Goal: Task Accomplishment & Management: Complete application form

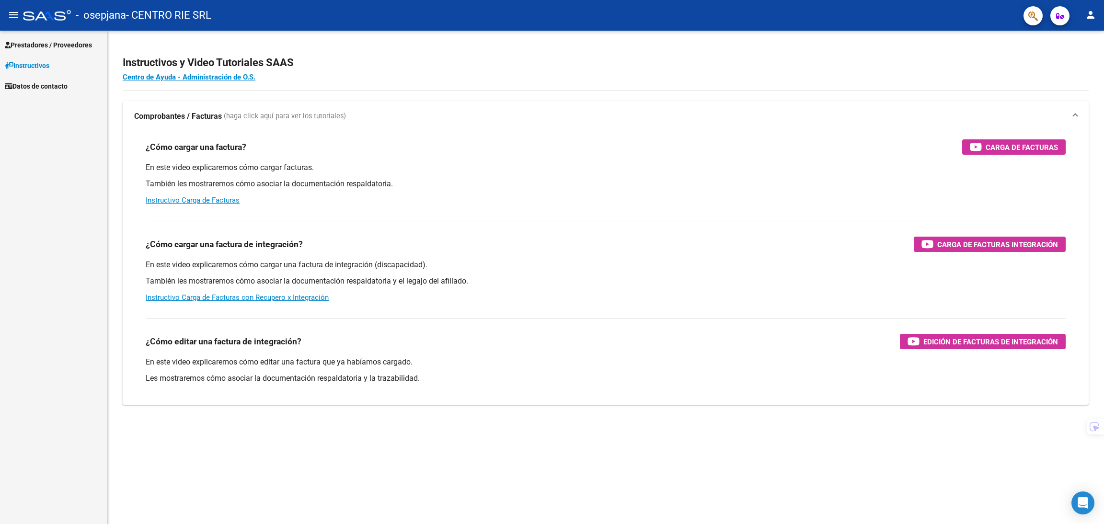
click at [99, 47] on link "Prestadores / Proveedores" at bounding box center [53, 45] width 107 height 21
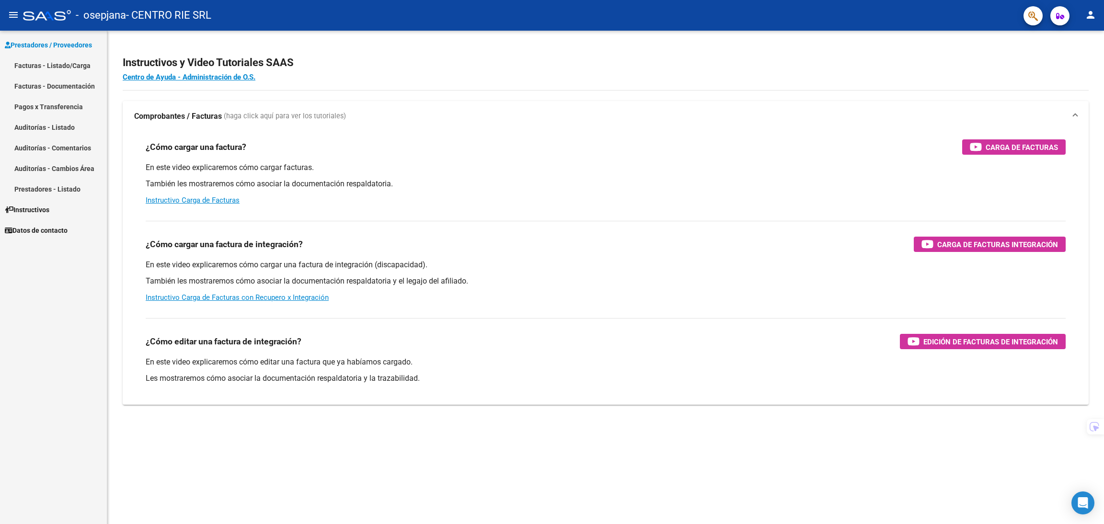
click at [90, 65] on link "Facturas - Listado/Carga" at bounding box center [53, 65] width 107 height 21
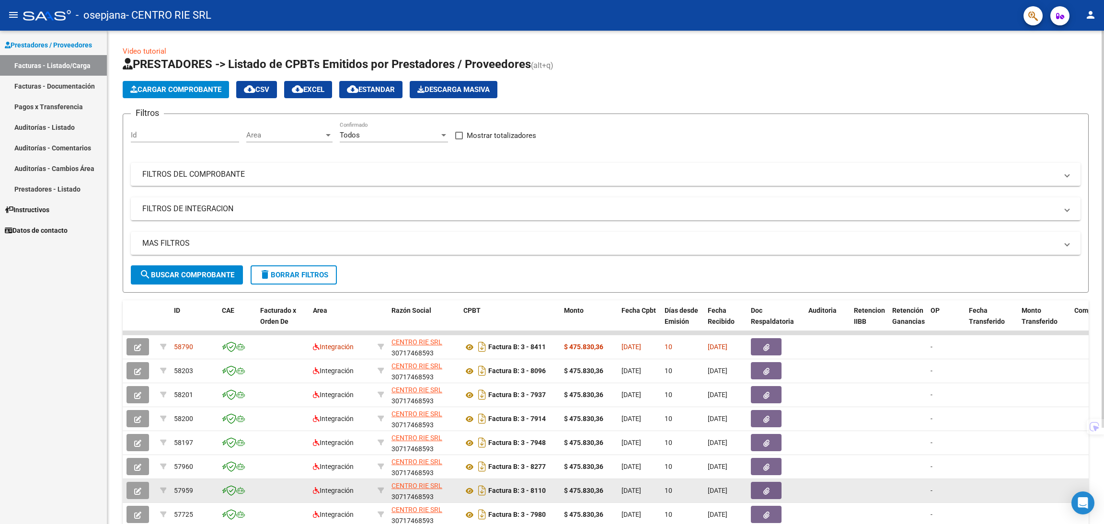
click at [145, 483] on button "button" at bounding box center [138, 490] width 23 height 17
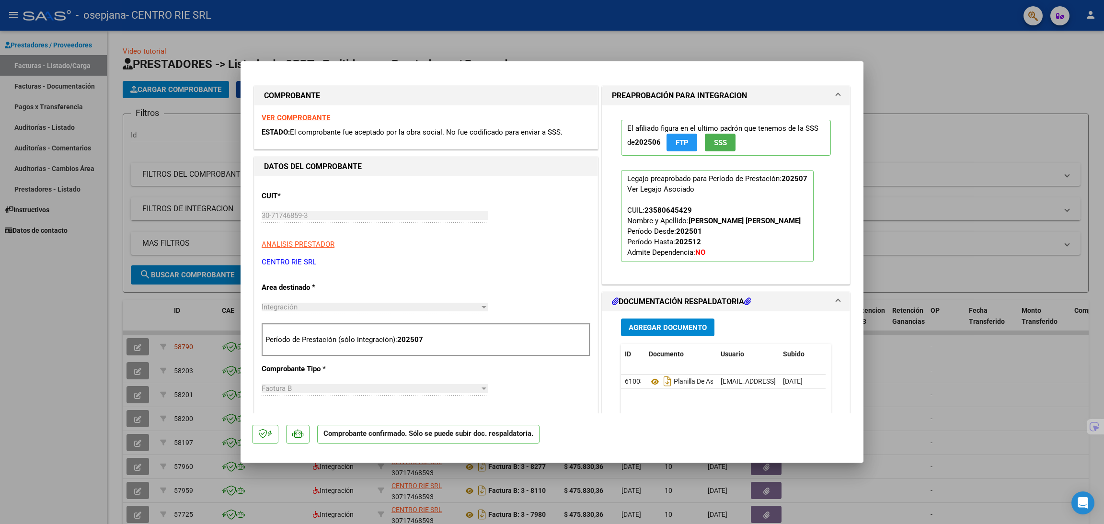
click at [966, 176] on div at bounding box center [552, 262] width 1104 height 524
type input "$ 0,00"
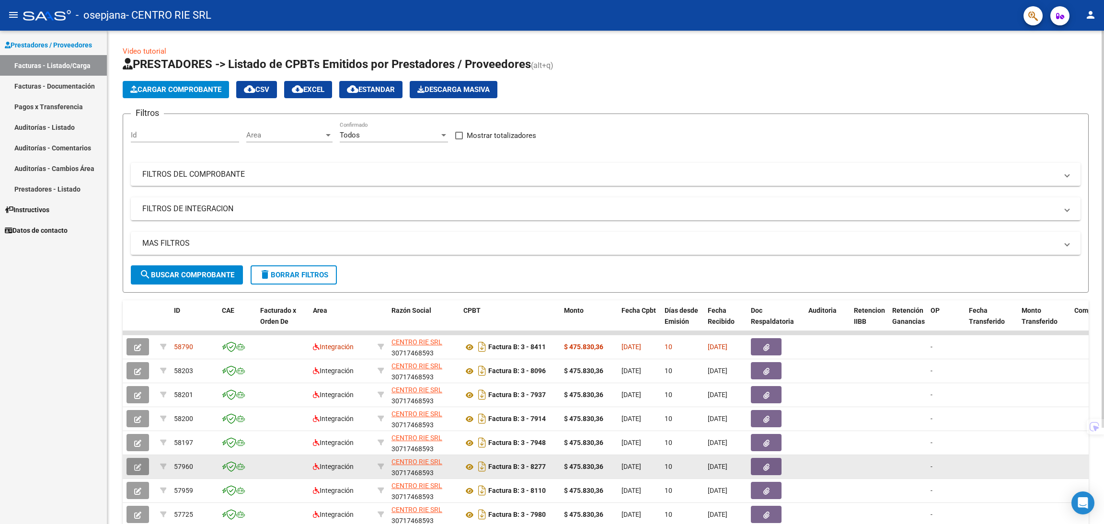
click at [131, 465] on button "button" at bounding box center [138, 466] width 23 height 17
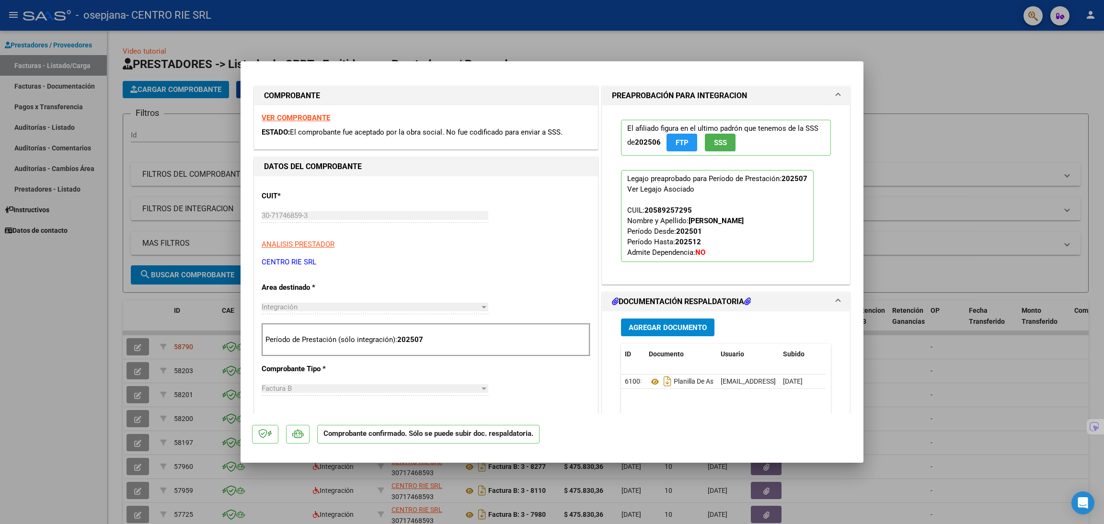
click at [982, 196] on div at bounding box center [552, 262] width 1104 height 524
type input "$ 0,00"
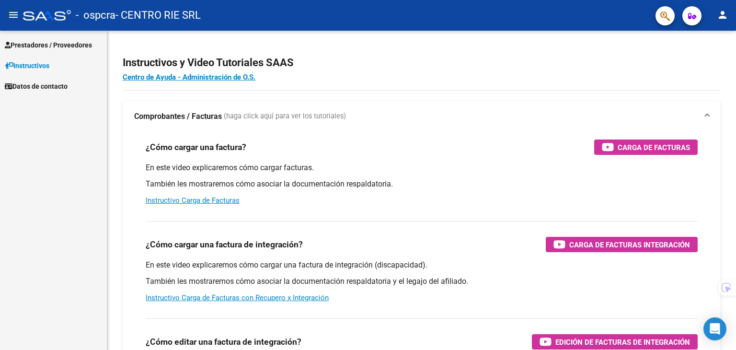
click at [56, 51] on link "Prestadores / Proveedores" at bounding box center [53, 45] width 107 height 21
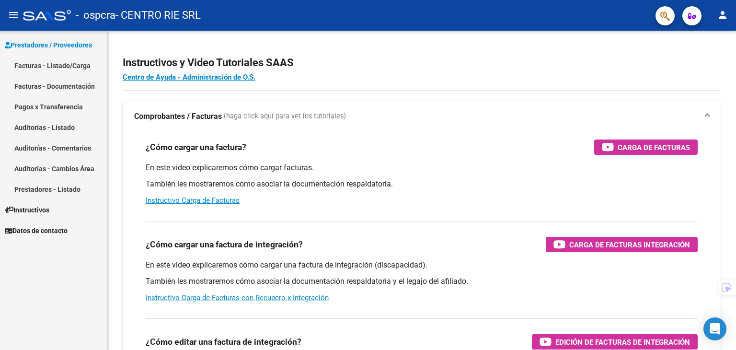
click at [51, 69] on link "Facturas - Listado/Carga" at bounding box center [53, 65] width 107 height 21
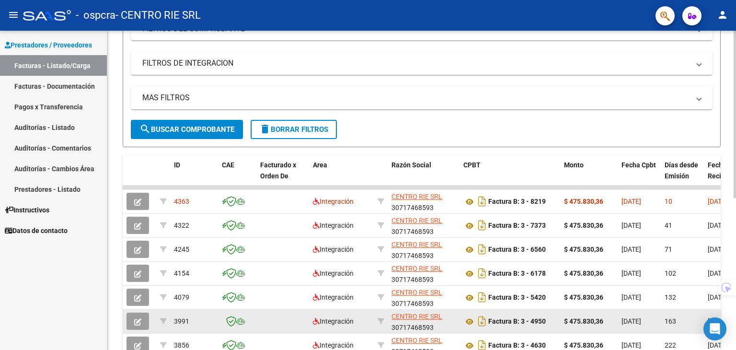
scroll to position [212, 0]
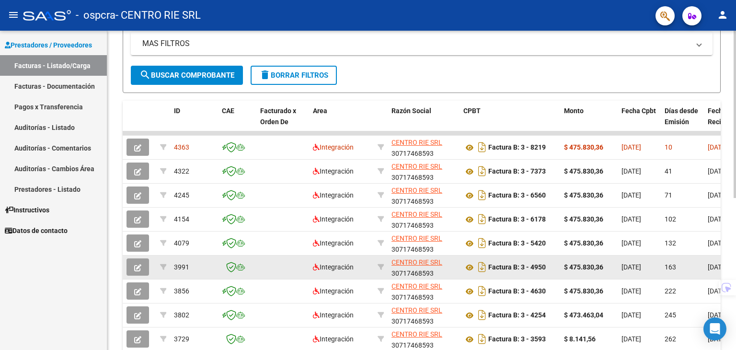
drag, startPoint x: 298, startPoint y: 241, endPoint x: 295, endPoint y: 255, distance: 14.7
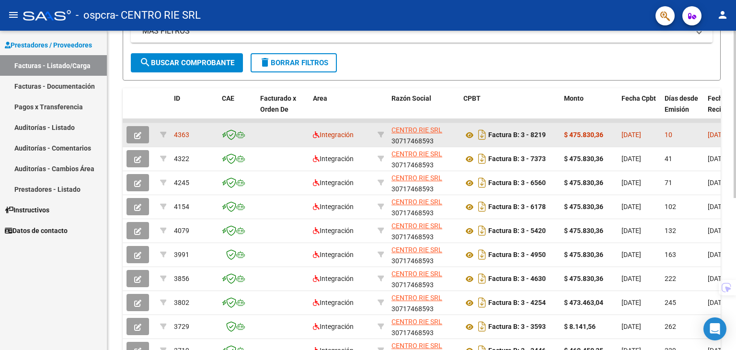
click at [130, 130] on button "button" at bounding box center [138, 134] width 23 height 17
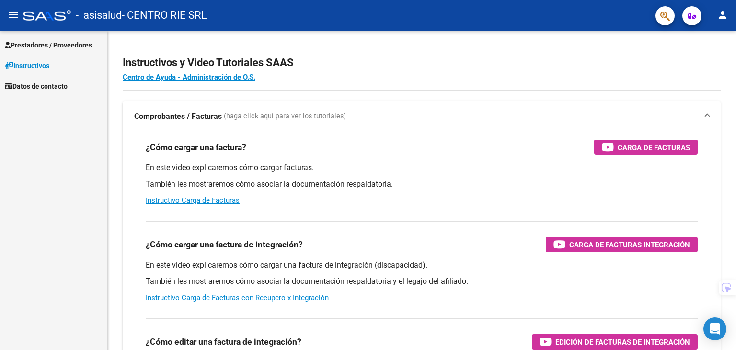
click at [78, 51] on link "Prestadores / Proveedores" at bounding box center [53, 45] width 107 height 21
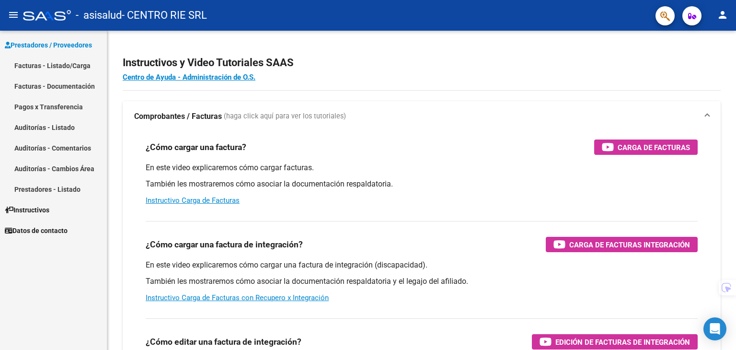
click at [77, 66] on link "Facturas - Listado/Carga" at bounding box center [53, 65] width 107 height 21
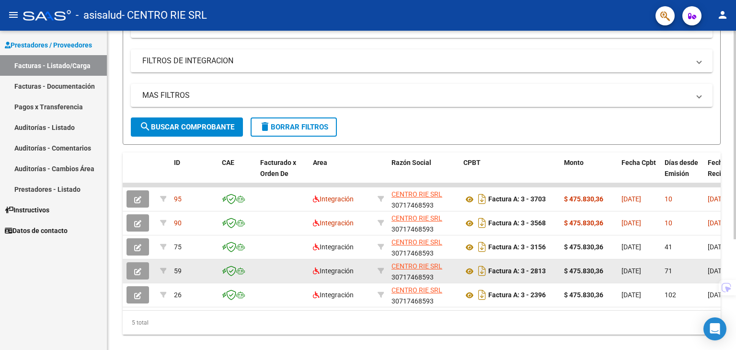
drag, startPoint x: 370, startPoint y: 176, endPoint x: 385, endPoint y: 260, distance: 84.7
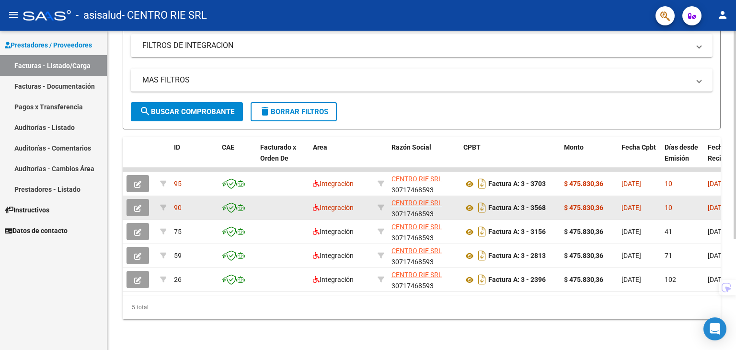
click at [148, 199] on button "button" at bounding box center [138, 207] width 23 height 17
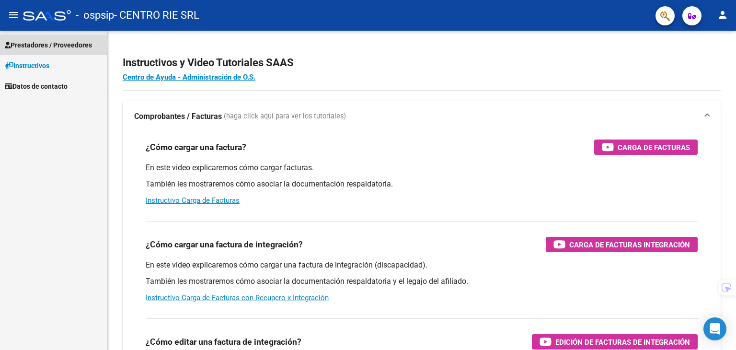
click at [64, 38] on link "Prestadores / Proveedores" at bounding box center [53, 45] width 107 height 21
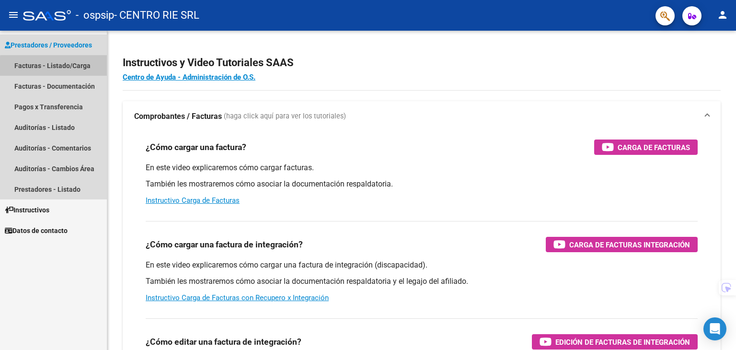
click at [66, 68] on link "Facturas - Listado/Carga" at bounding box center [53, 65] width 107 height 21
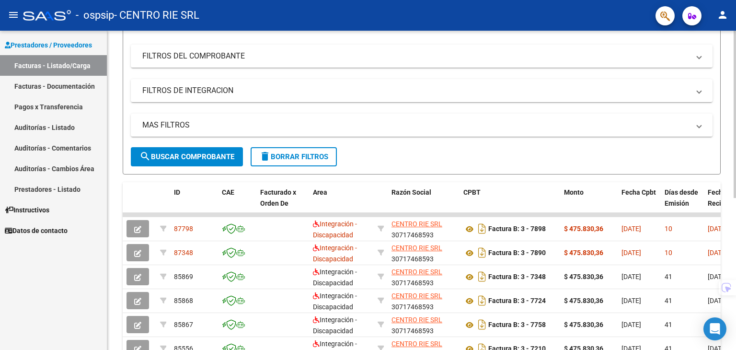
drag, startPoint x: 284, startPoint y: 149, endPoint x: 292, endPoint y: 208, distance: 60.0
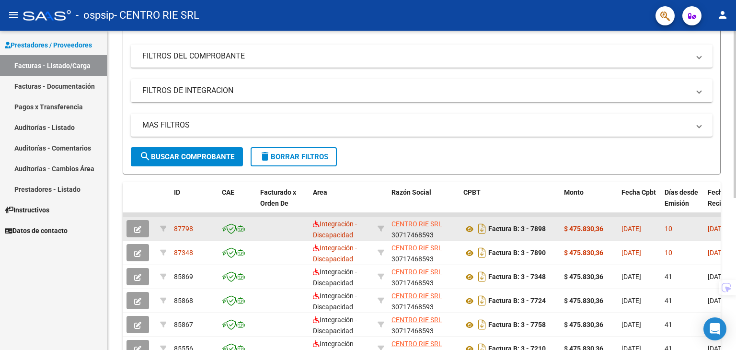
scroll to position [138, 0]
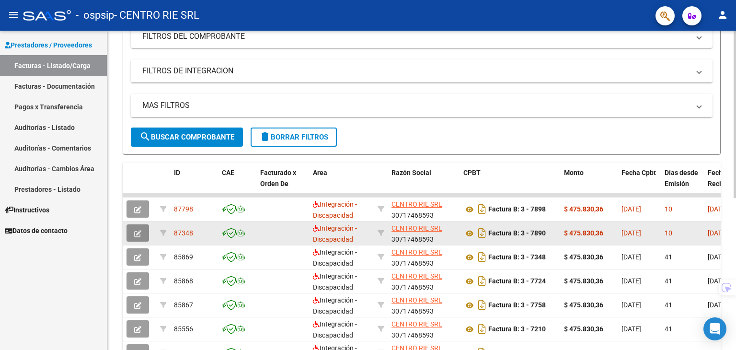
click at [137, 238] on button "button" at bounding box center [138, 232] width 23 height 17
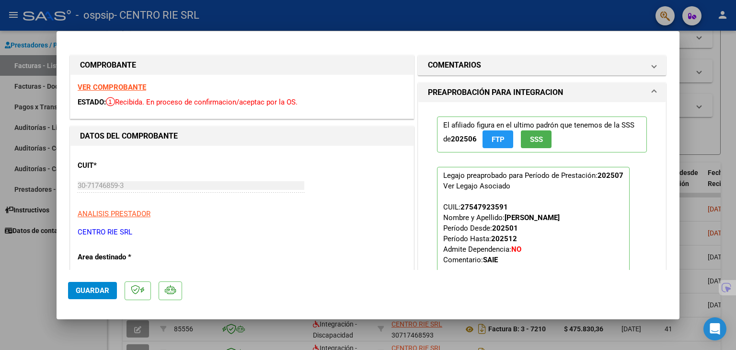
click at [373, 0] on div at bounding box center [368, 175] width 736 height 350
type input "$ 0,00"
